Goal: Information Seeking & Learning: Learn about a topic

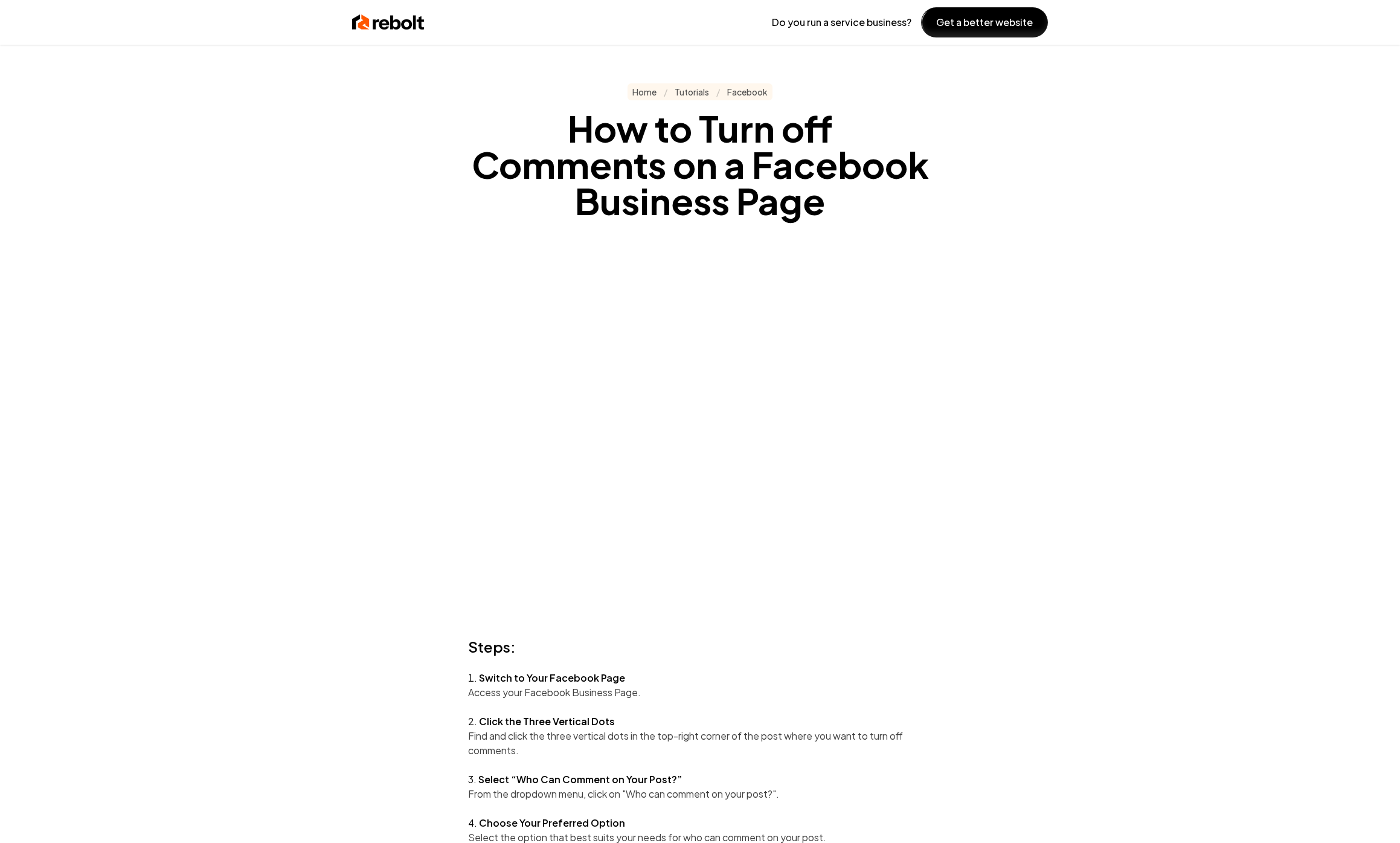
click at [278, 494] on div "Do you run a service business? Get a better website Home / Tutorials / Facebook…" at bounding box center [700, 422] width 1400 height 843
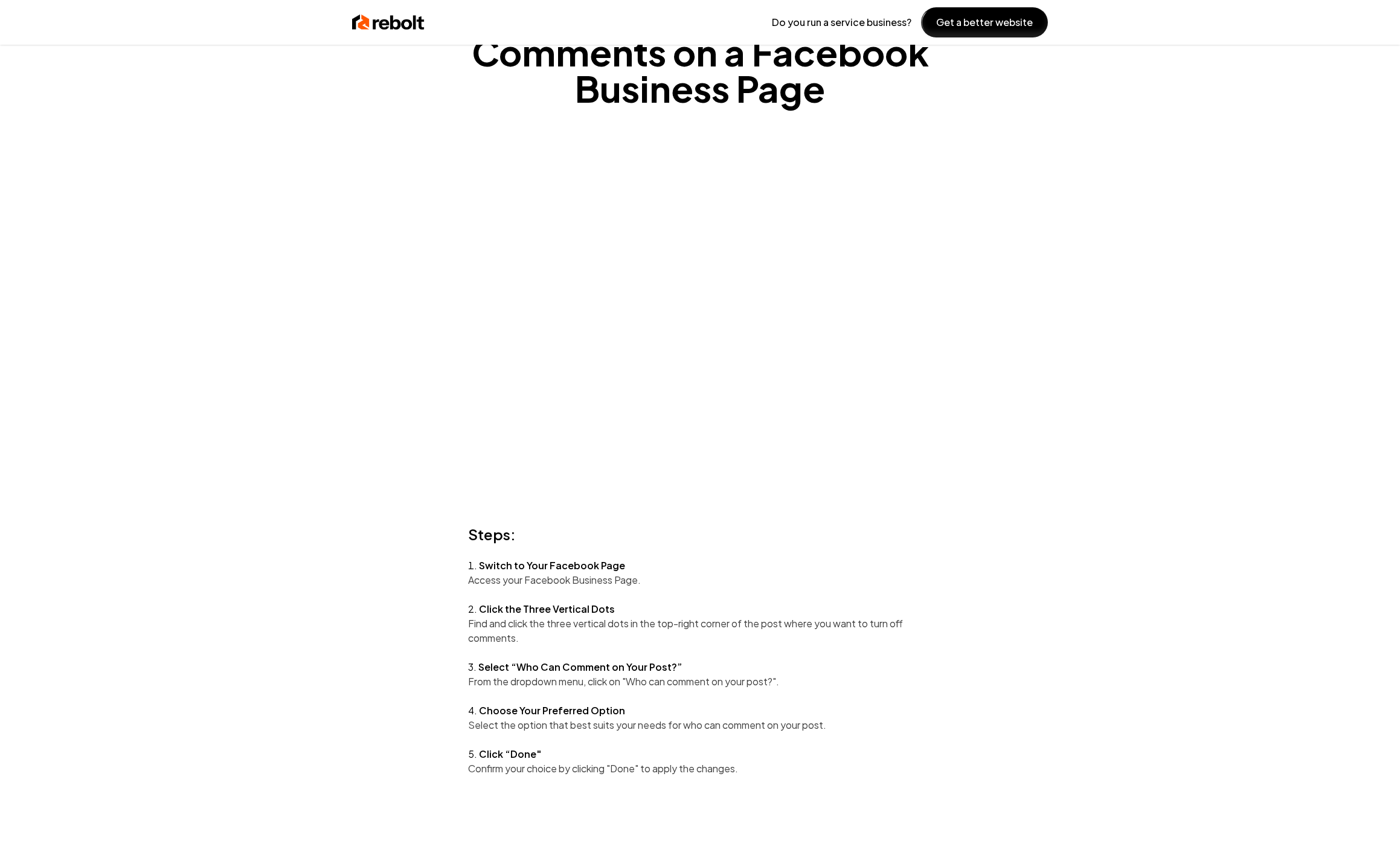
scroll to position [134, 0]
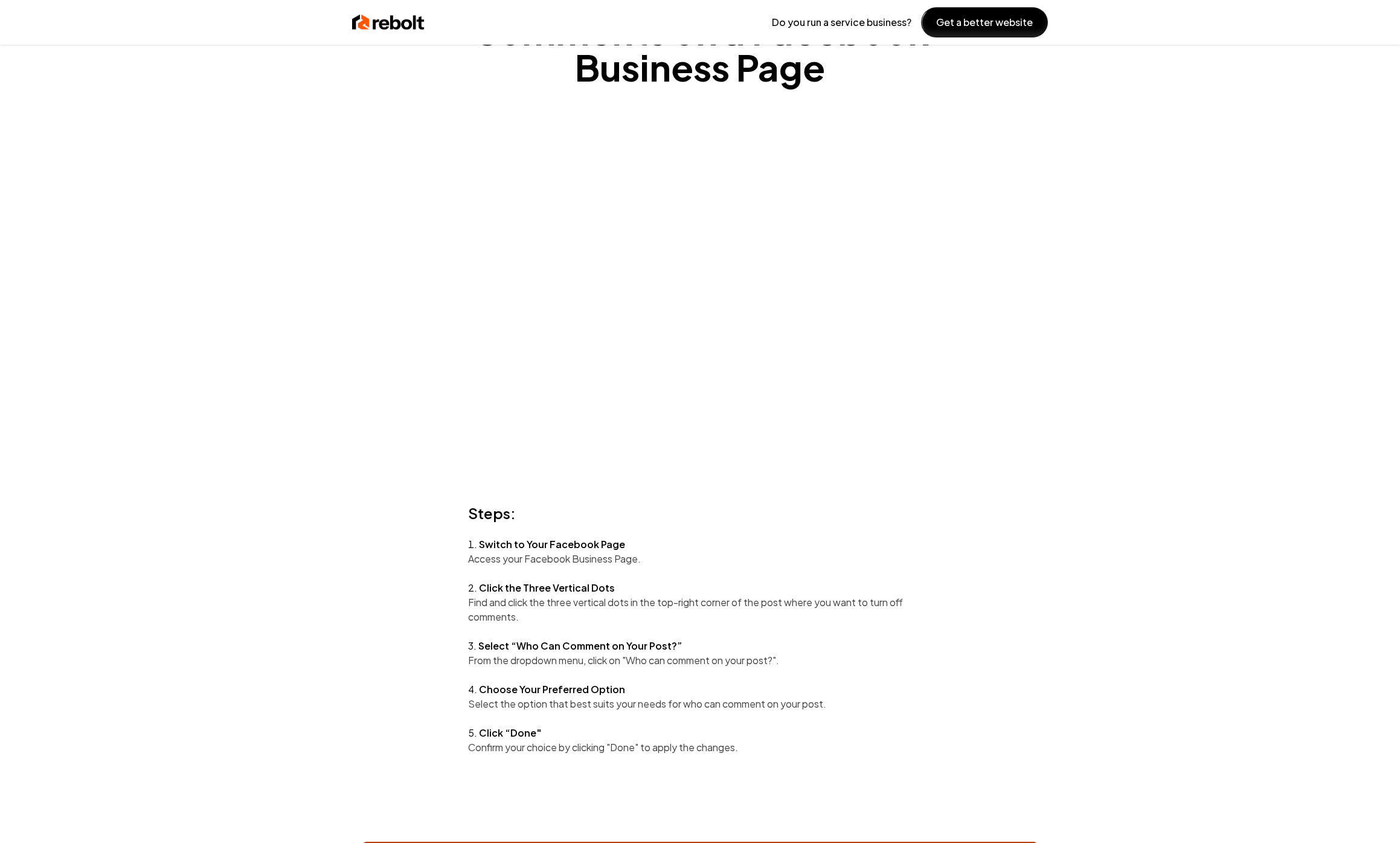
click at [278, 496] on div "Do you run a service business? Get a better website Home / Tutorials / Facebook…" at bounding box center [700, 288] width 1400 height 843
